Goal: Task Accomplishment & Management: Use online tool/utility

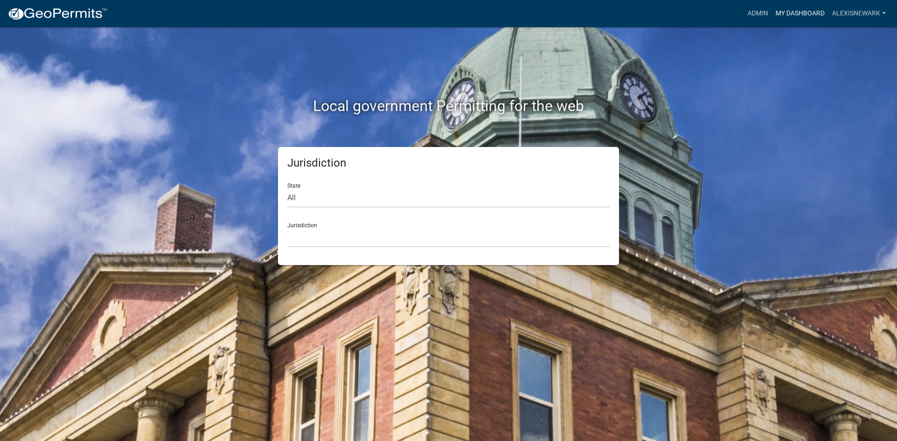
click at [717, 15] on link "My Dashboard" at bounding box center [800, 14] width 57 height 18
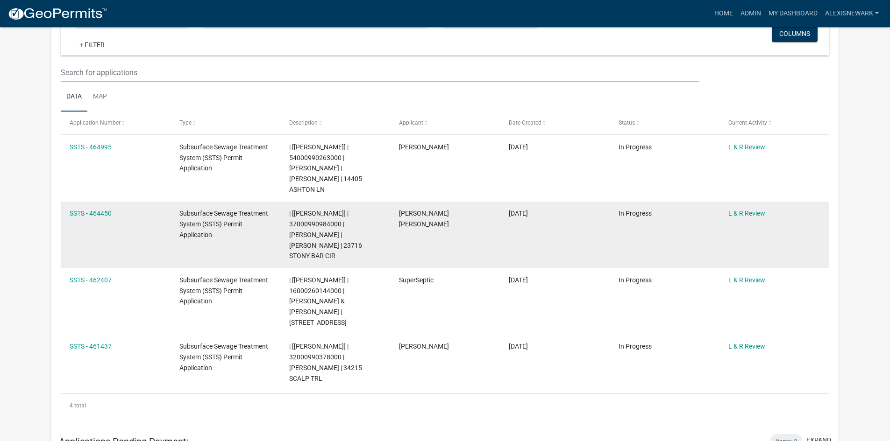
scroll to position [222, 0]
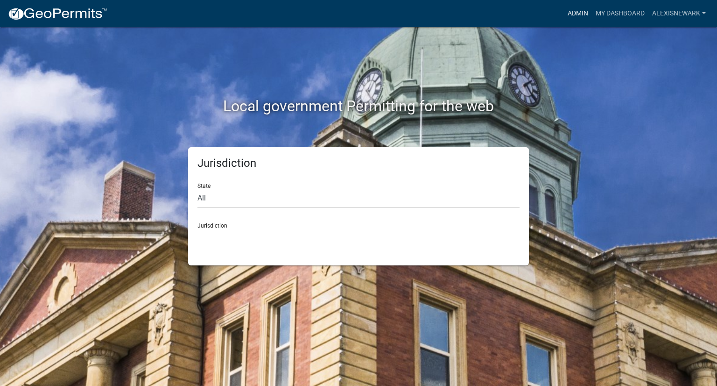
click at [575, 10] on link "Admin" at bounding box center [578, 14] width 28 height 18
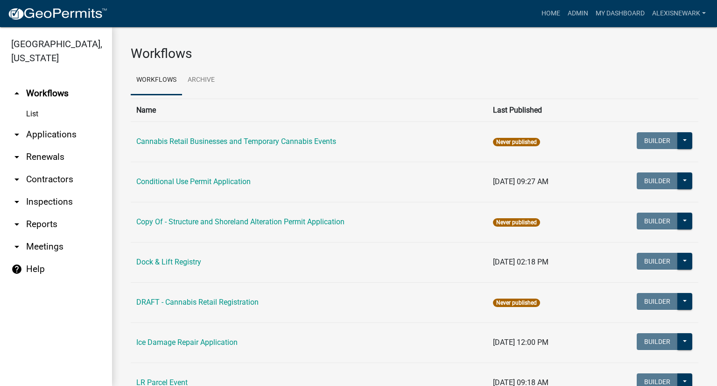
click at [49, 143] on link "arrow_drop_down Applications" at bounding box center [56, 134] width 112 height 22
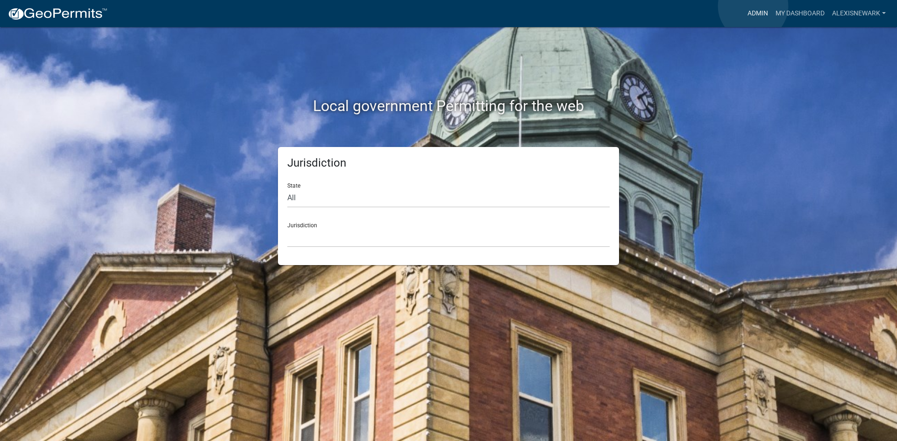
click at [753, 6] on link "Admin" at bounding box center [758, 14] width 28 height 18
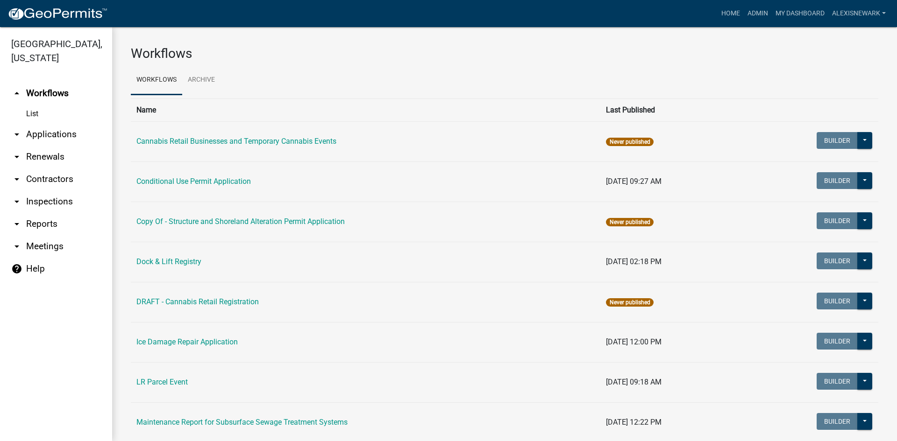
click at [79, 136] on link "arrow_drop_down Applications" at bounding box center [56, 134] width 112 height 22
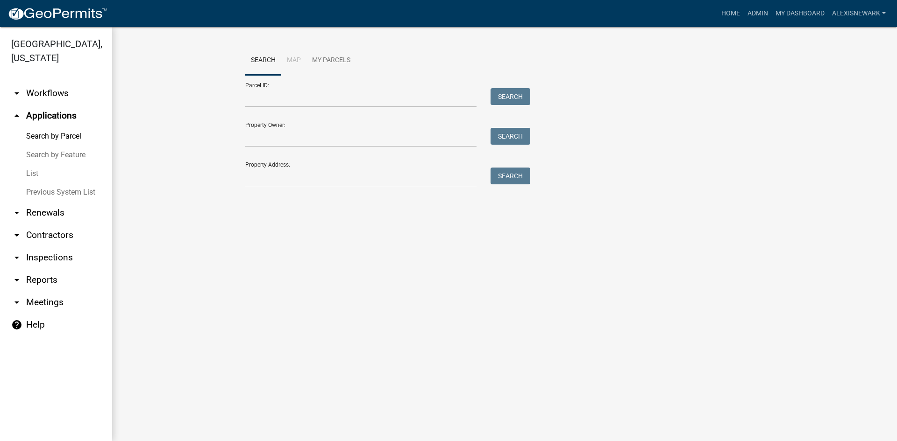
click at [254, 87] on div "Parcel ID: Search" at bounding box center [385, 91] width 280 height 32
click at [259, 93] on input "Parcel ID:" at bounding box center [360, 97] width 231 height 19
paste input "16000010005002"
type input "16000010005002"
click at [497, 97] on button "Search" at bounding box center [510, 96] width 40 height 17
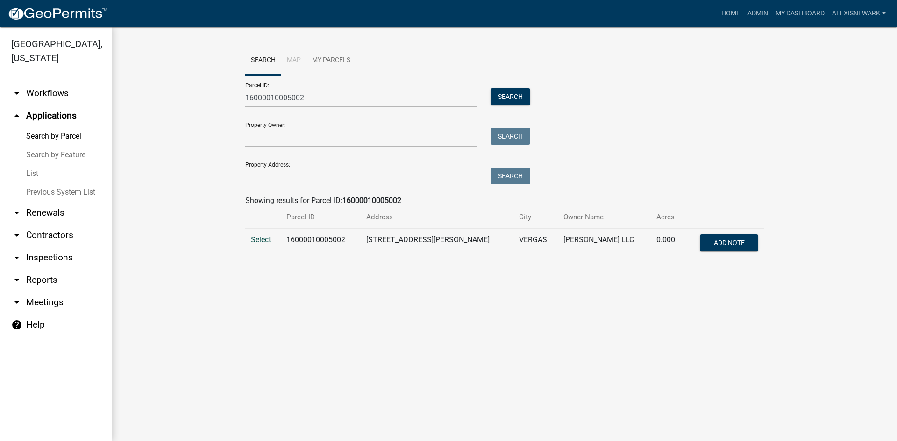
click at [268, 241] on span "Select" at bounding box center [261, 239] width 20 height 9
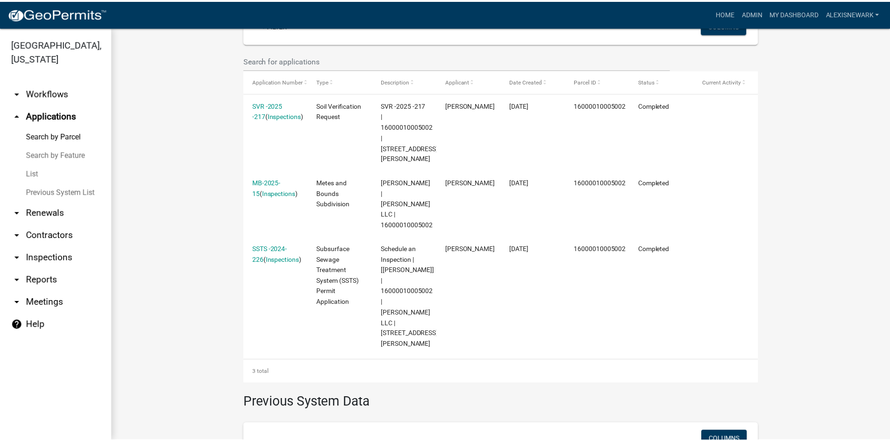
scroll to position [283, 0]
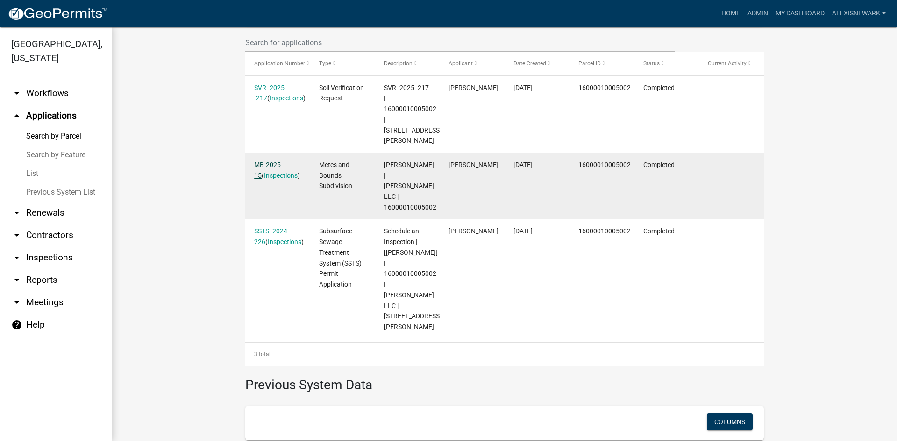
click at [280, 161] on link "MB-2025-15" at bounding box center [268, 170] width 28 height 18
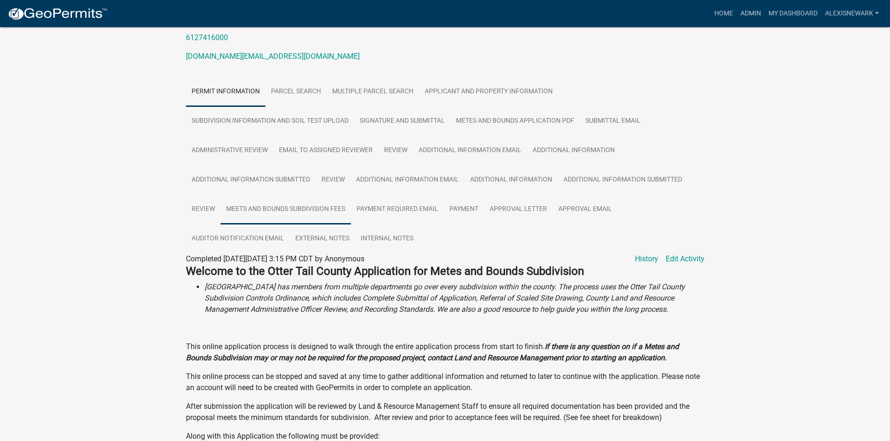
scroll to position [140, 0]
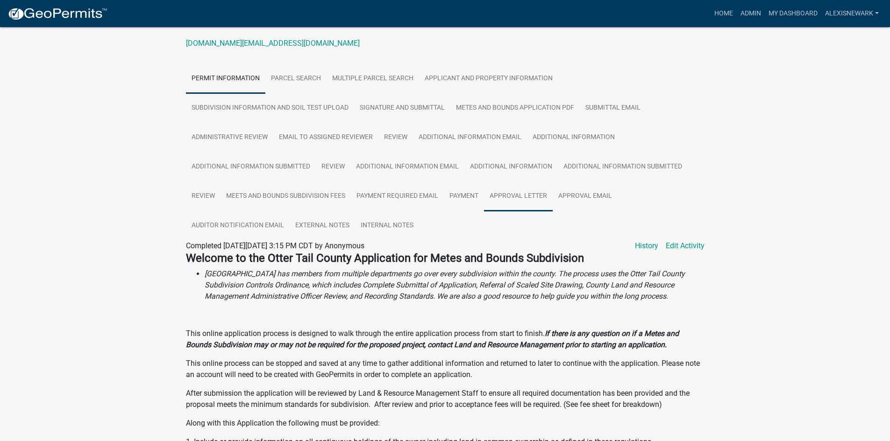
click at [516, 195] on link "Approval Letter" at bounding box center [518, 197] width 69 height 30
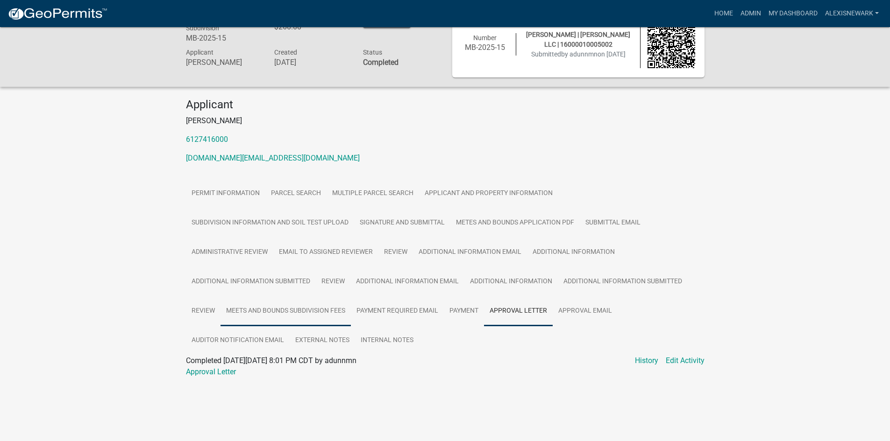
scroll to position [27, 0]
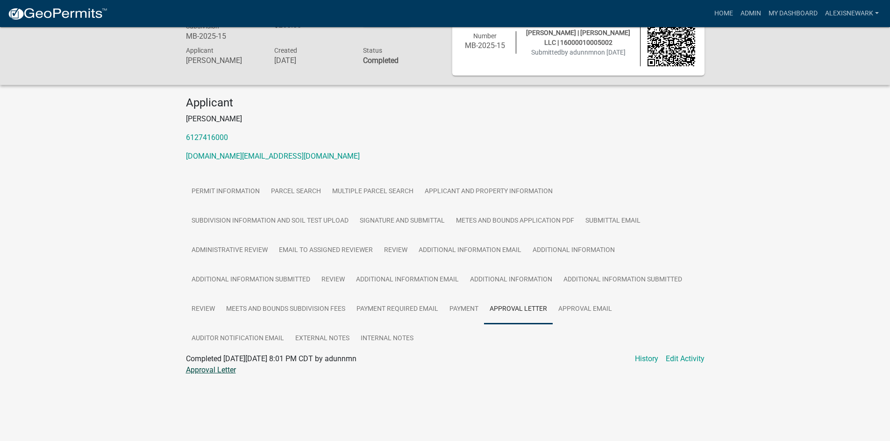
click at [229, 369] on link "Approval Letter" at bounding box center [211, 370] width 50 height 9
click at [784, 20] on link "My Dashboard" at bounding box center [793, 14] width 57 height 18
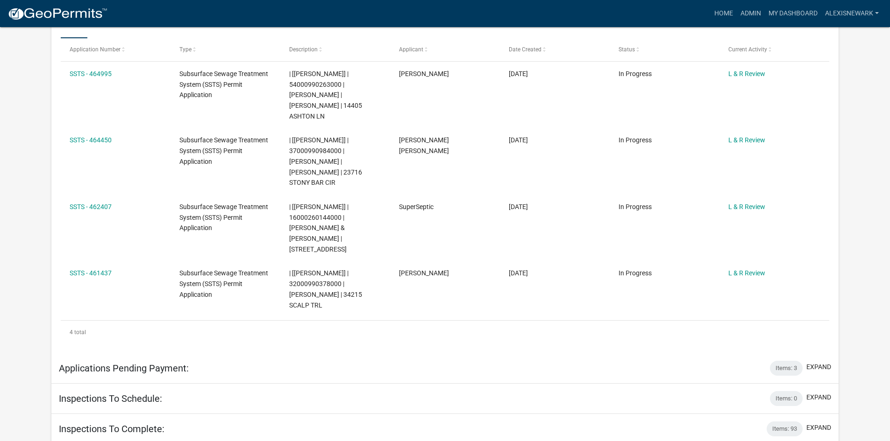
scroll to position [292, 0]
